Goal: Transaction & Acquisition: Purchase product/service

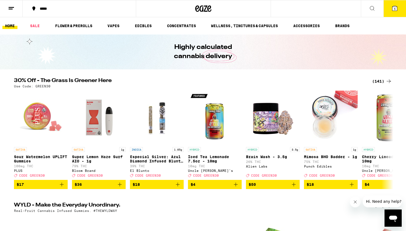
click at [372, 82] on div "(141)" at bounding box center [382, 81] width 20 height 6
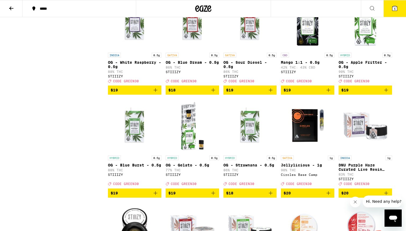
scroll to position [903, 0]
click at [396, 7] on span "5" at bounding box center [395, 8] width 2 height 3
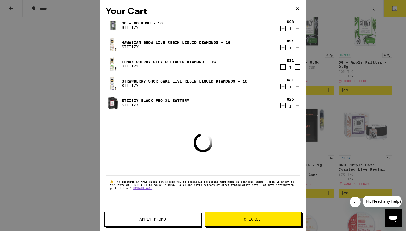
click at [284, 28] on icon "Decrement" at bounding box center [283, 28] width 3 height 0
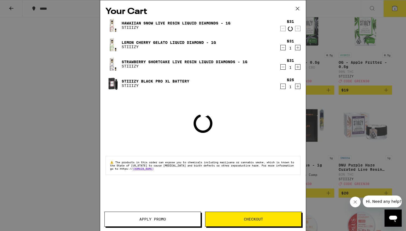
click at [284, 28] on icon "Decrement" at bounding box center [283, 28] width 3 height 0
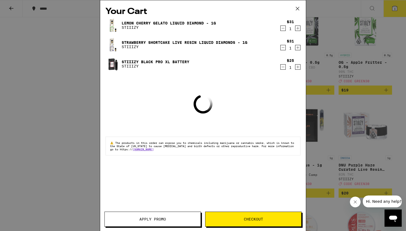
click at [284, 28] on icon "Decrement" at bounding box center [283, 28] width 3 height 0
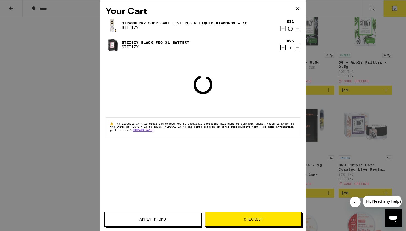
click at [284, 28] on icon "Decrement" at bounding box center [283, 28] width 3 height 0
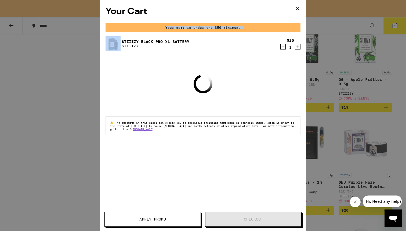
click at [284, 29] on div "Your cart is under the $50 minimum." at bounding box center [203, 27] width 195 height 9
click at [283, 45] on icon "Decrement" at bounding box center [283, 47] width 5 height 6
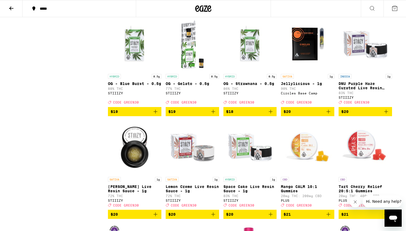
scroll to position [986, 0]
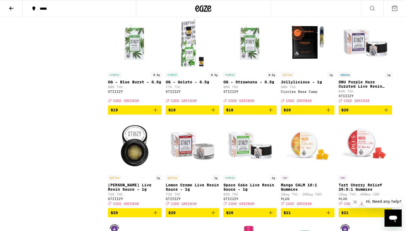
click at [325, 113] on span "$20" at bounding box center [308, 110] width 48 height 6
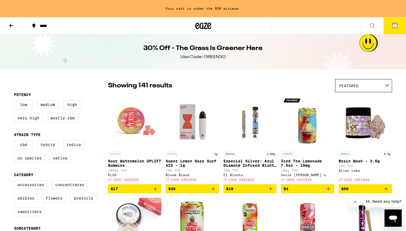
scroll to position [4, 0]
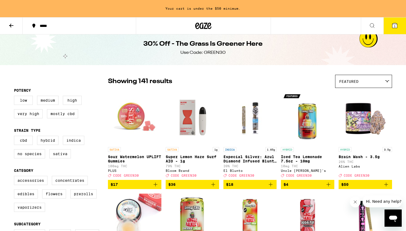
click at [354, 81] on span "Featured" at bounding box center [348, 81] width 19 height 4
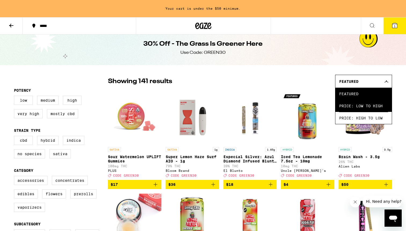
click at [349, 105] on span "Price: Low to High" at bounding box center [363, 106] width 49 height 12
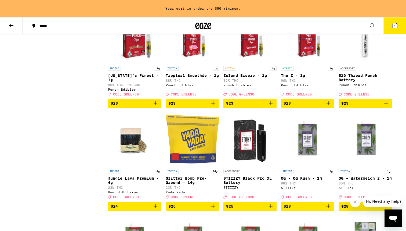
scroll to position [1316, 0]
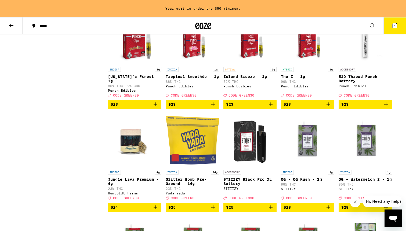
click at [156, 106] on icon "Add to bag" at bounding box center [156, 104] width 4 height 4
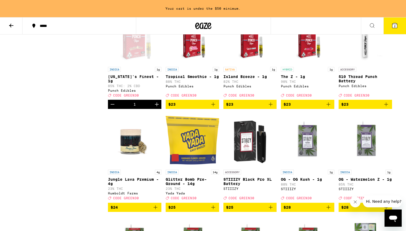
click at [215, 107] on icon "Add to bag" at bounding box center [213, 104] width 6 height 6
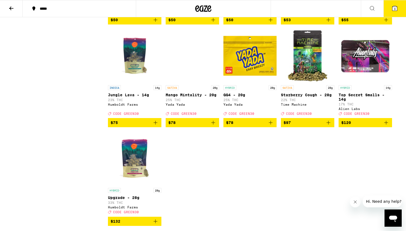
scroll to position [2879, 0]
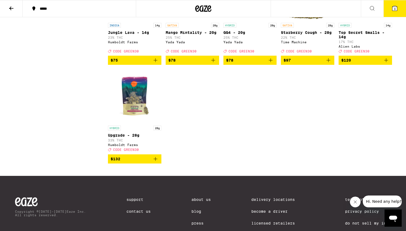
click at [392, 9] on icon at bounding box center [395, 8] width 6 height 6
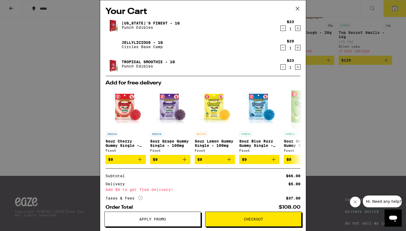
scroll to position [31, 0]
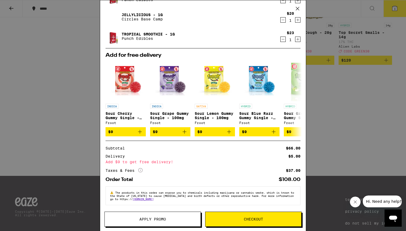
click at [132, 216] on button "Apply Promo" at bounding box center [152, 218] width 96 height 15
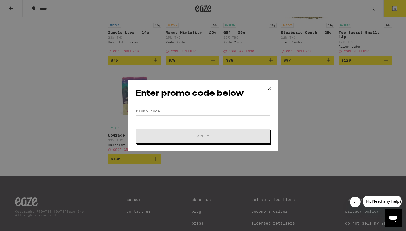
click at [177, 112] on input "Promo Code" at bounding box center [203, 111] width 135 height 8
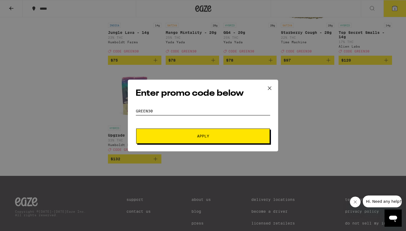
type input "green30"
click at [203, 136] on button "Apply" at bounding box center [203, 135] width 134 height 15
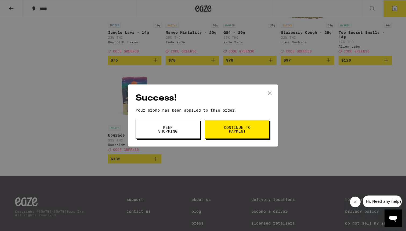
click at [269, 90] on icon at bounding box center [270, 93] width 8 height 8
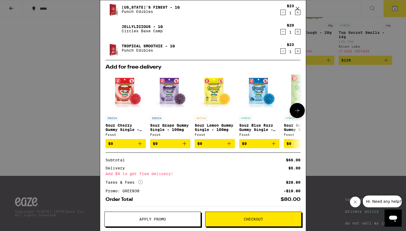
scroll to position [18, 0]
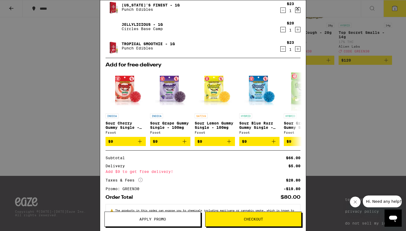
click at [366, 104] on div "Your Cart [US_STATE]'s Finest - 1g Punch Edibles $23 1 Jellylicious - 1g Circle…" at bounding box center [203, 115] width 406 height 231
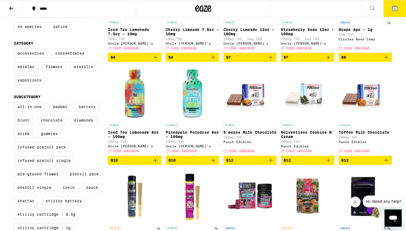
scroll to position [98, 0]
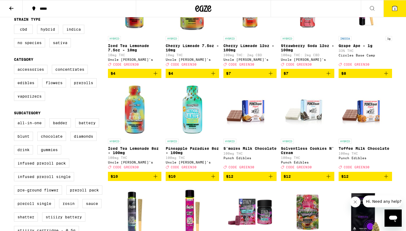
click at [384, 179] on icon "Add to bag" at bounding box center [386, 176] width 6 height 6
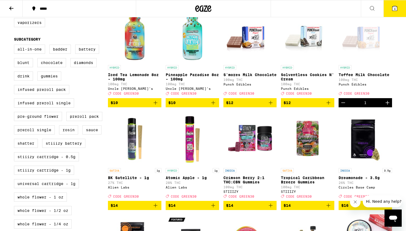
scroll to position [174, 0]
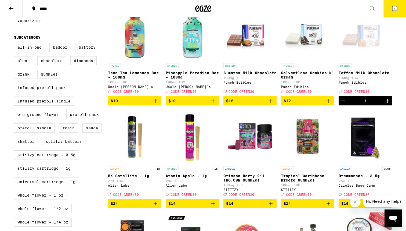
click at [403, 6] on button "4" at bounding box center [395, 8] width 23 height 17
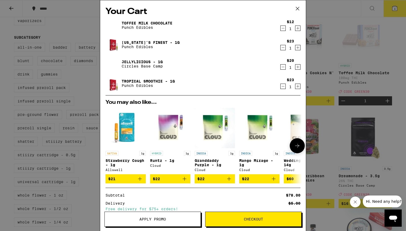
scroll to position [47, 0]
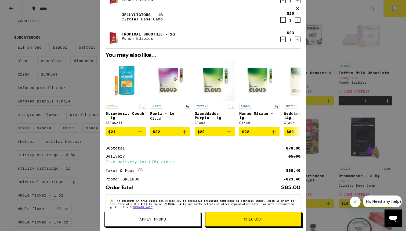
click at [140, 171] on icon "More Info" at bounding box center [140, 170] width 4 height 4
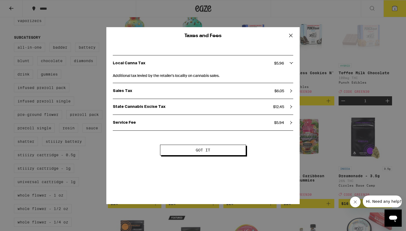
click at [191, 153] on button "Got it" at bounding box center [203, 150] width 86 height 11
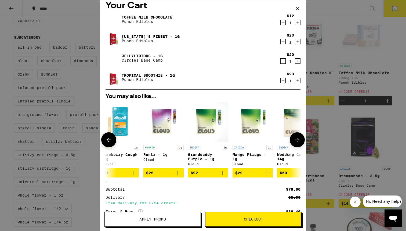
scroll to position [1, 0]
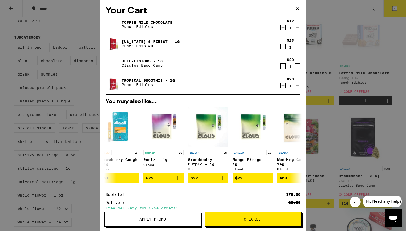
click at [299, 66] on icon "Increment" at bounding box center [297, 66] width 5 height 6
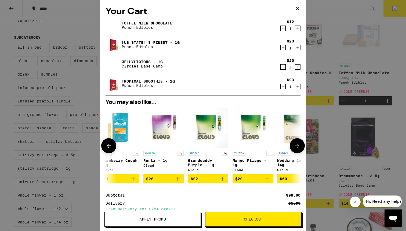
scroll to position [0, 0]
click at [287, 70] on div "2" at bounding box center [290, 67] width 7 height 4
click at [285, 67] on icon "Decrement" at bounding box center [283, 67] width 5 height 6
